Goal: Find specific page/section

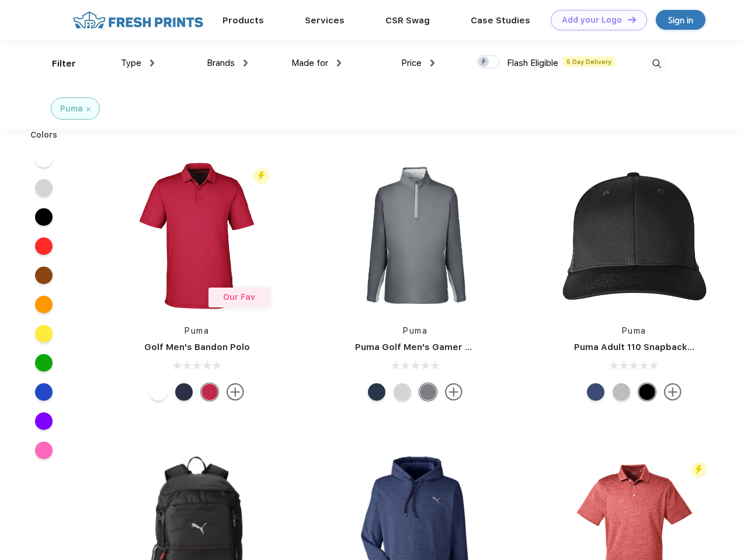
click at [594, 20] on link "Add your Logo Design Tool" at bounding box center [598, 20] width 96 height 20
click at [0, 0] on div "Design Tool" at bounding box center [0, 0] width 0 height 0
click at [626, 19] on link "Add your Logo Design Tool" at bounding box center [598, 20] width 96 height 20
click at [56, 64] on div "Filter" at bounding box center [64, 63] width 24 height 13
click at [138, 63] on span "Type" at bounding box center [131, 63] width 20 height 11
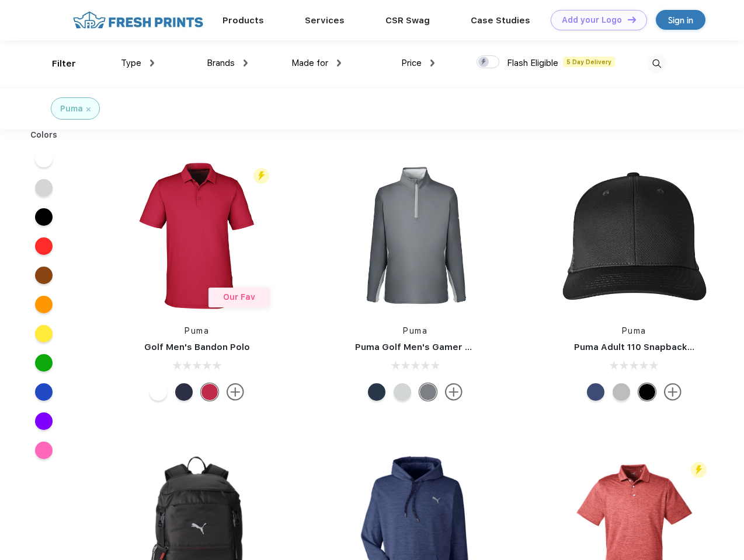
click at [227, 63] on span "Brands" at bounding box center [221, 63] width 28 height 11
click at [316, 63] on span "Made for" at bounding box center [309, 63] width 37 height 11
click at [418, 63] on span "Price" at bounding box center [411, 63] width 20 height 11
click at [488, 62] on div at bounding box center [487, 61] width 23 height 13
click at [484, 62] on input "checkbox" at bounding box center [480, 59] width 8 height 8
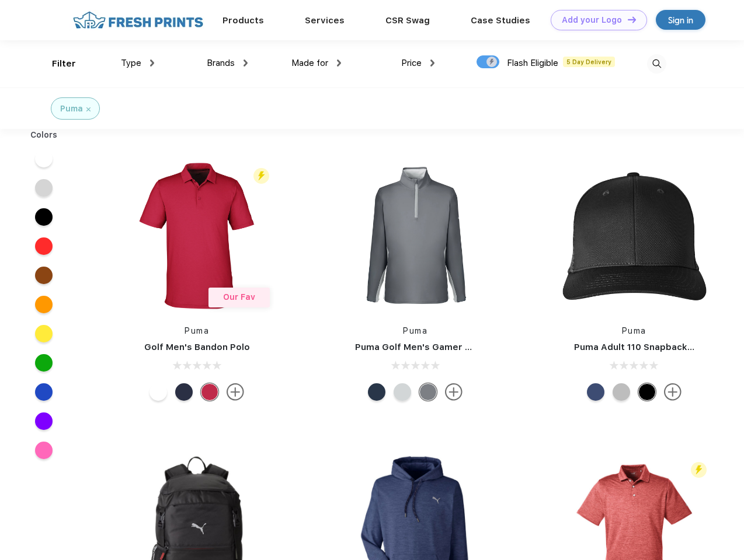
click at [656, 64] on img at bounding box center [656, 63] width 19 height 19
